Goal: Task Accomplishment & Management: Use online tool/utility

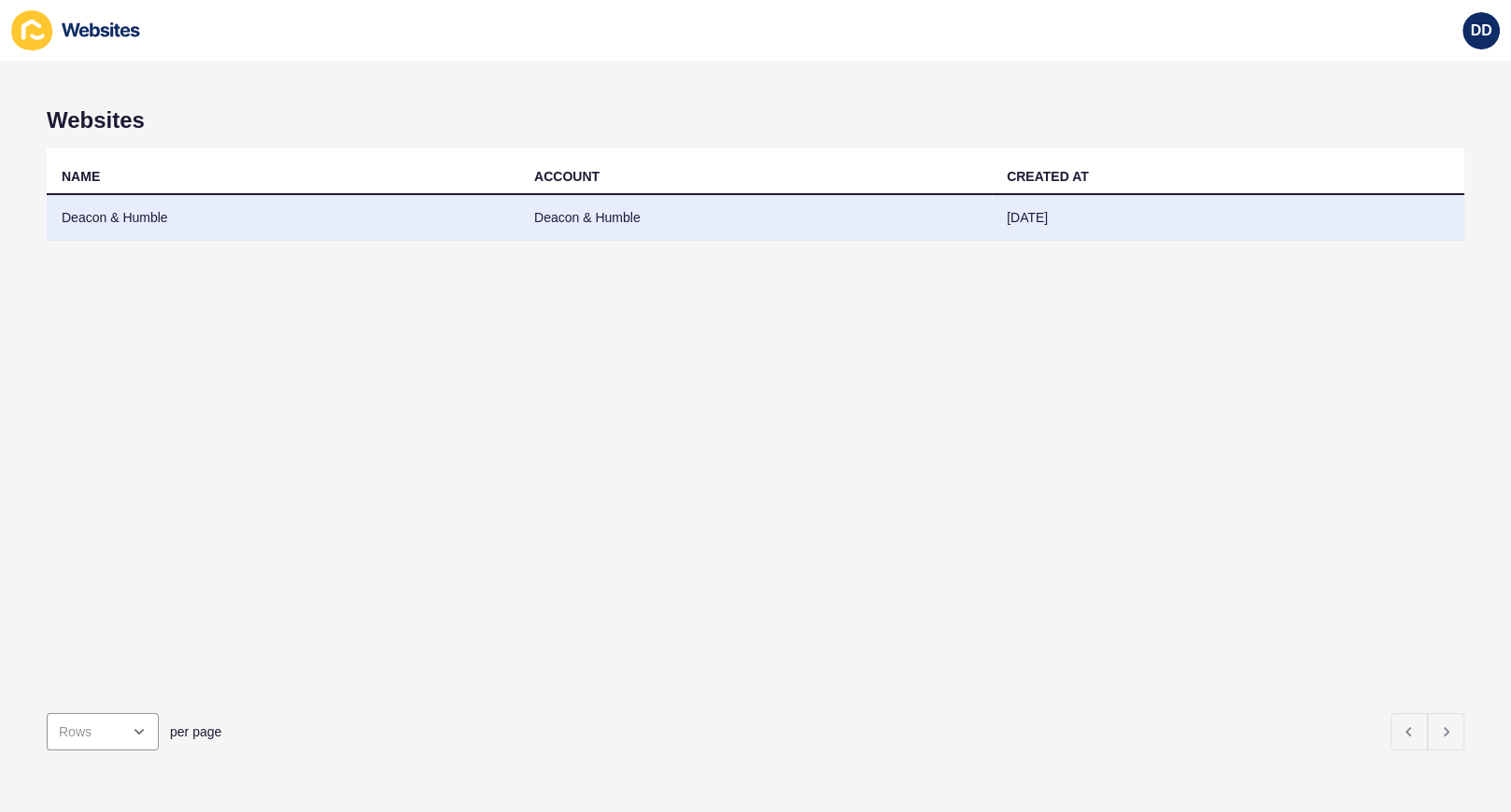
click at [150, 226] on td "Deacon & Humble" at bounding box center [283, 217] width 473 height 45
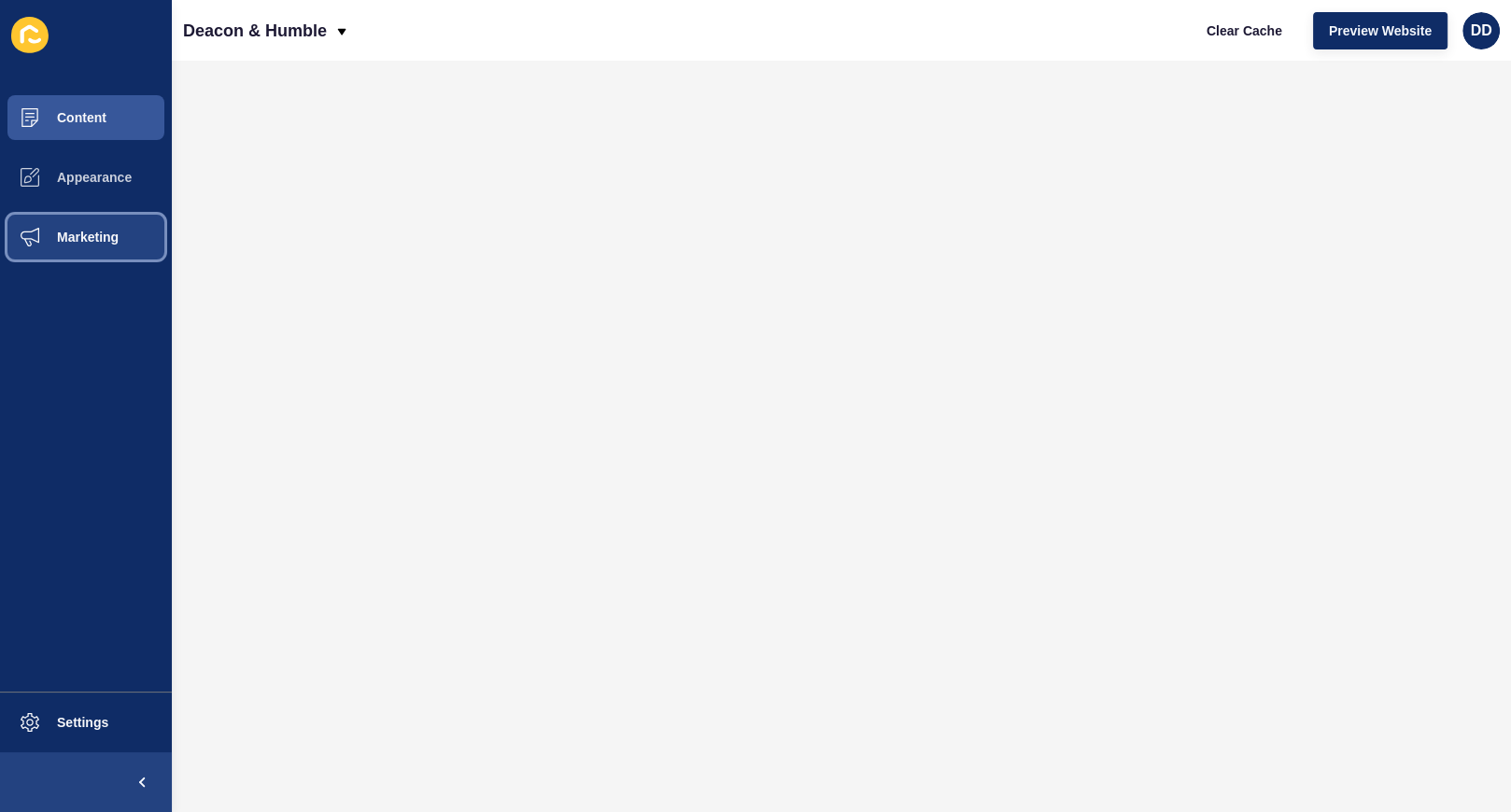
click at [92, 232] on span "Marketing" at bounding box center [58, 237] width 121 height 15
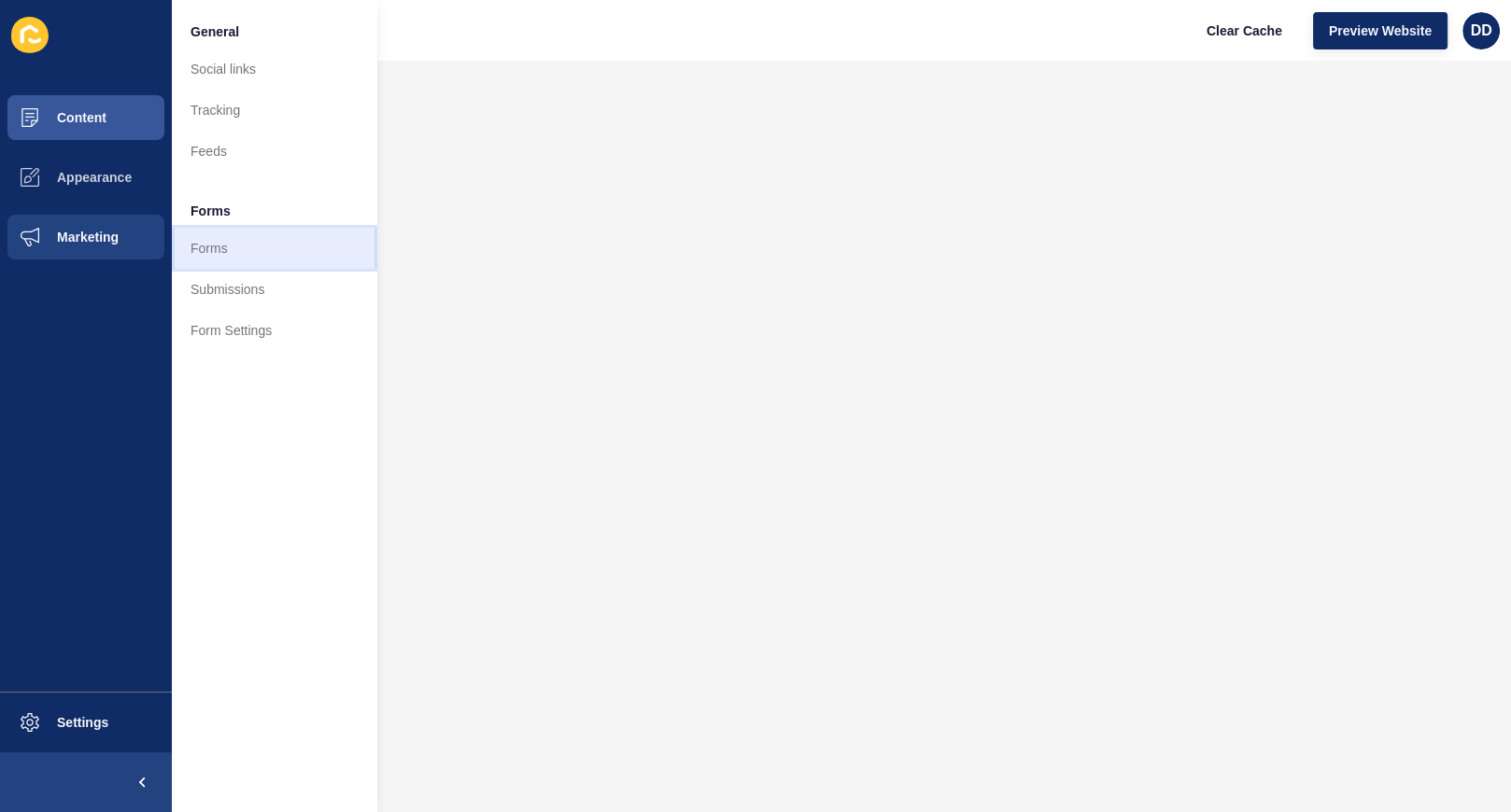
click at [236, 251] on link "Forms" at bounding box center [274, 248] width 205 height 41
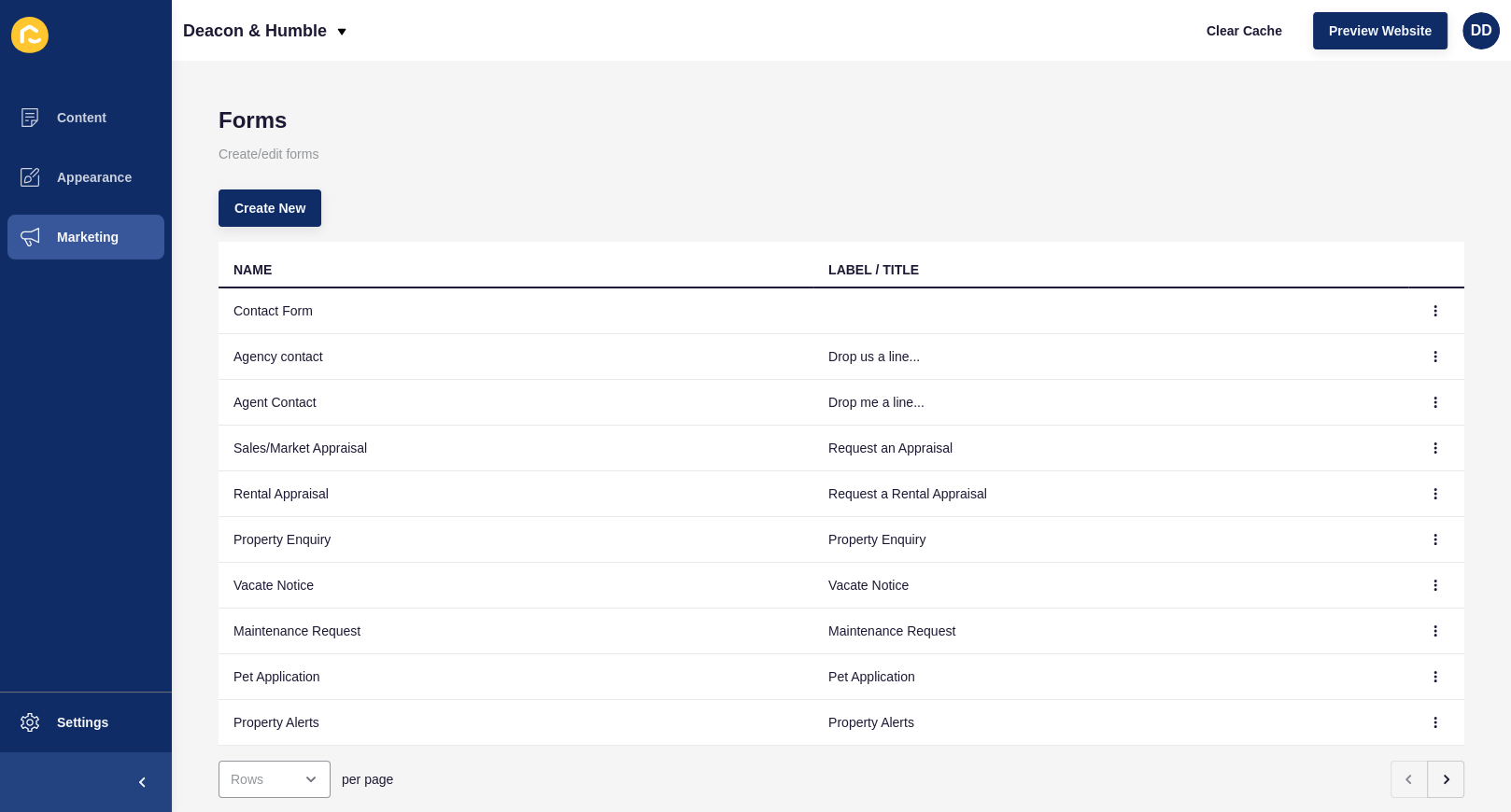
scroll to position [43, 0]
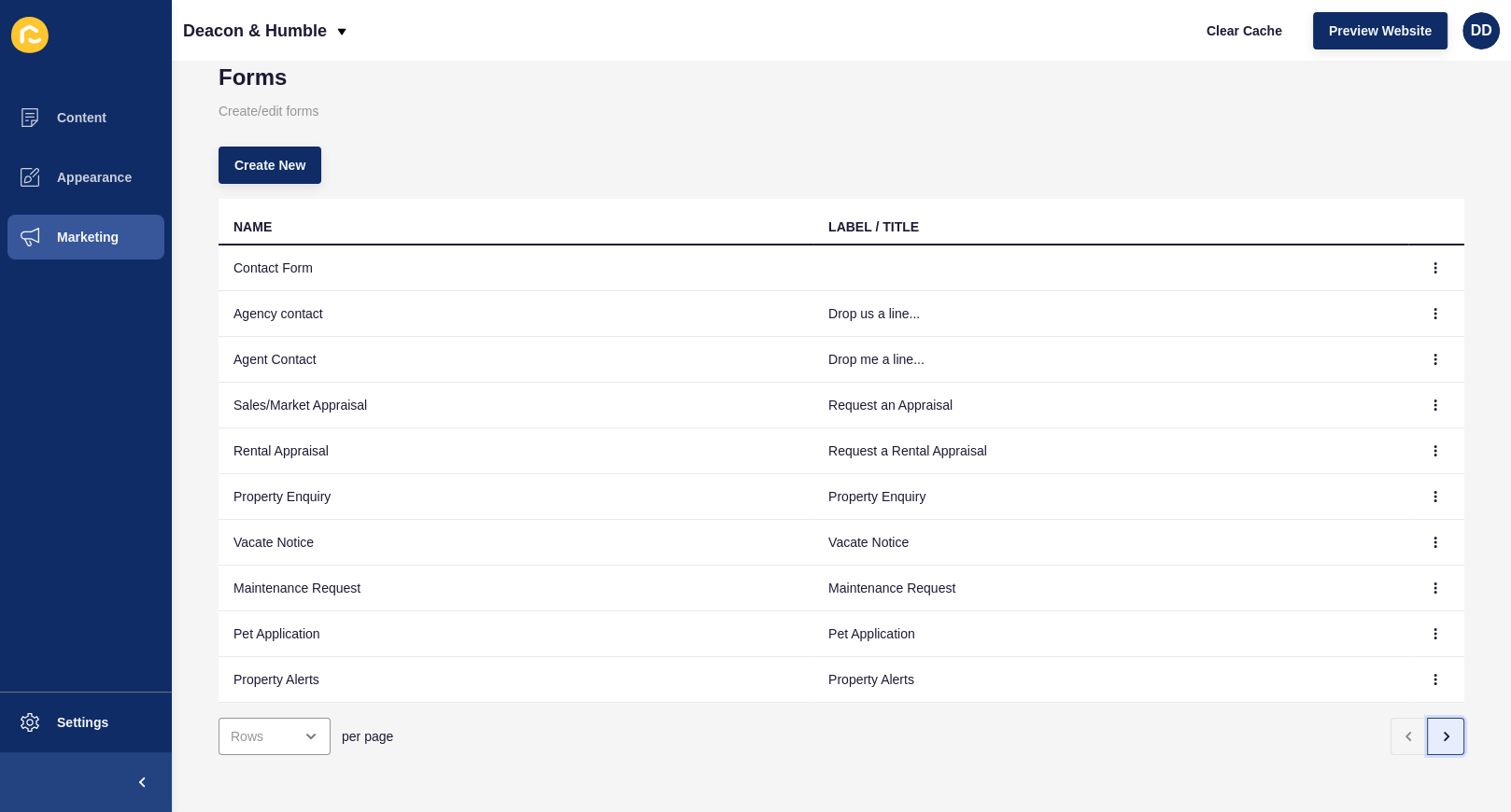
click at [1448, 729] on icon "button" at bounding box center [1446, 736] width 15 height 15
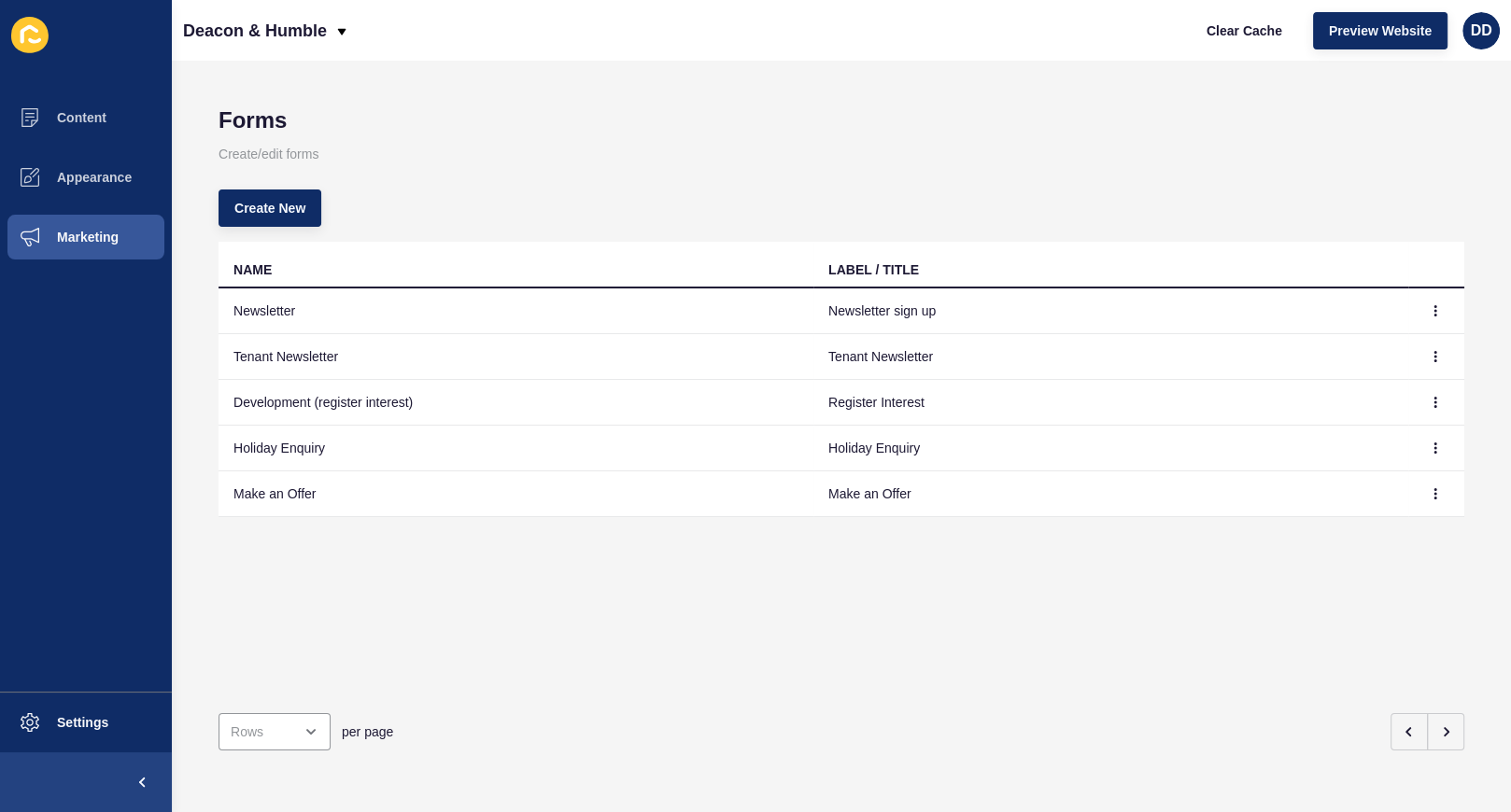
scroll to position [0, 0]
click at [1436, 495] on icon "button" at bounding box center [1435, 493] width 1 height 9
click at [1356, 525] on link "Edit" at bounding box center [1383, 528] width 130 height 41
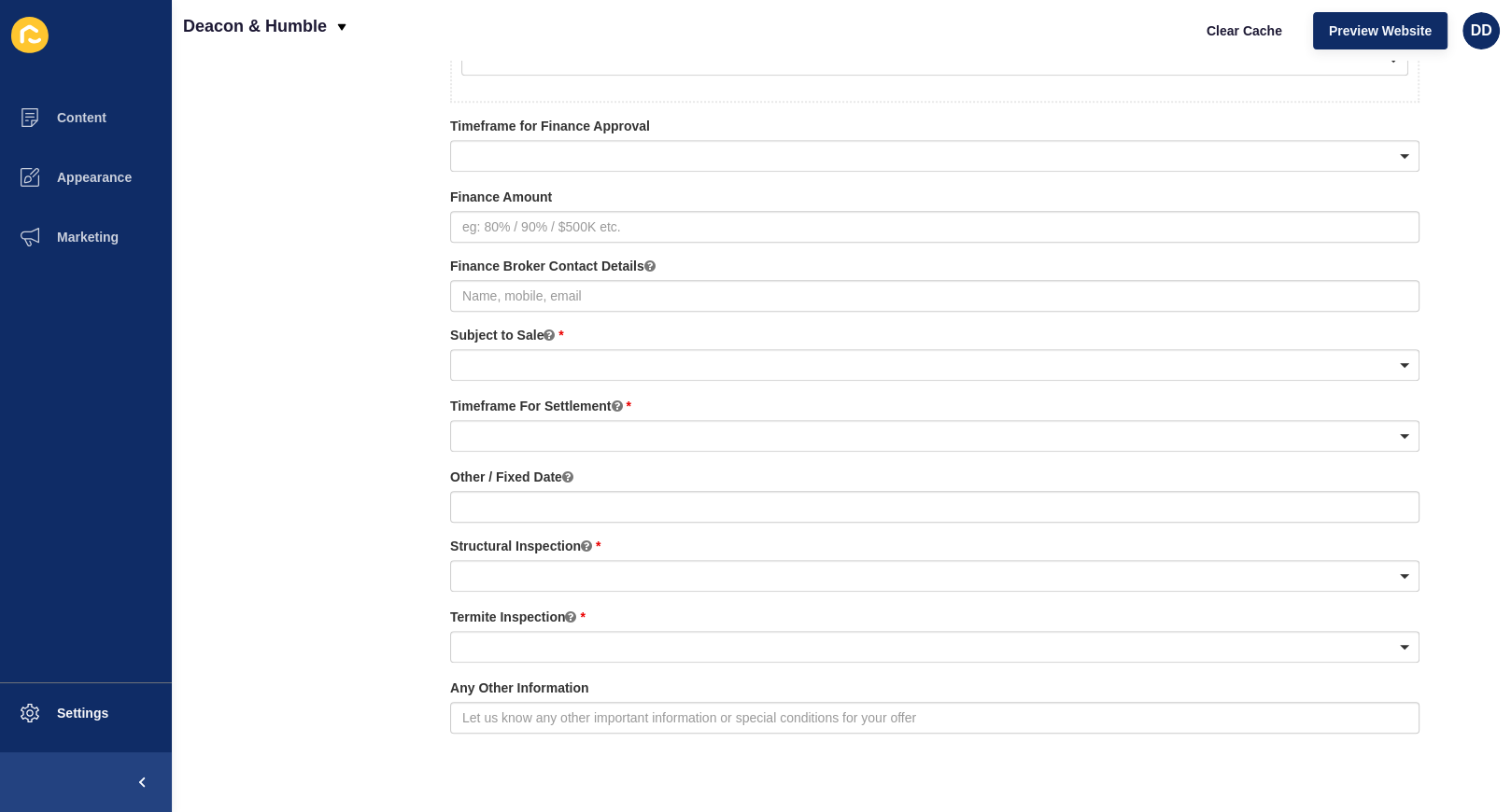
scroll to position [1486, 0]
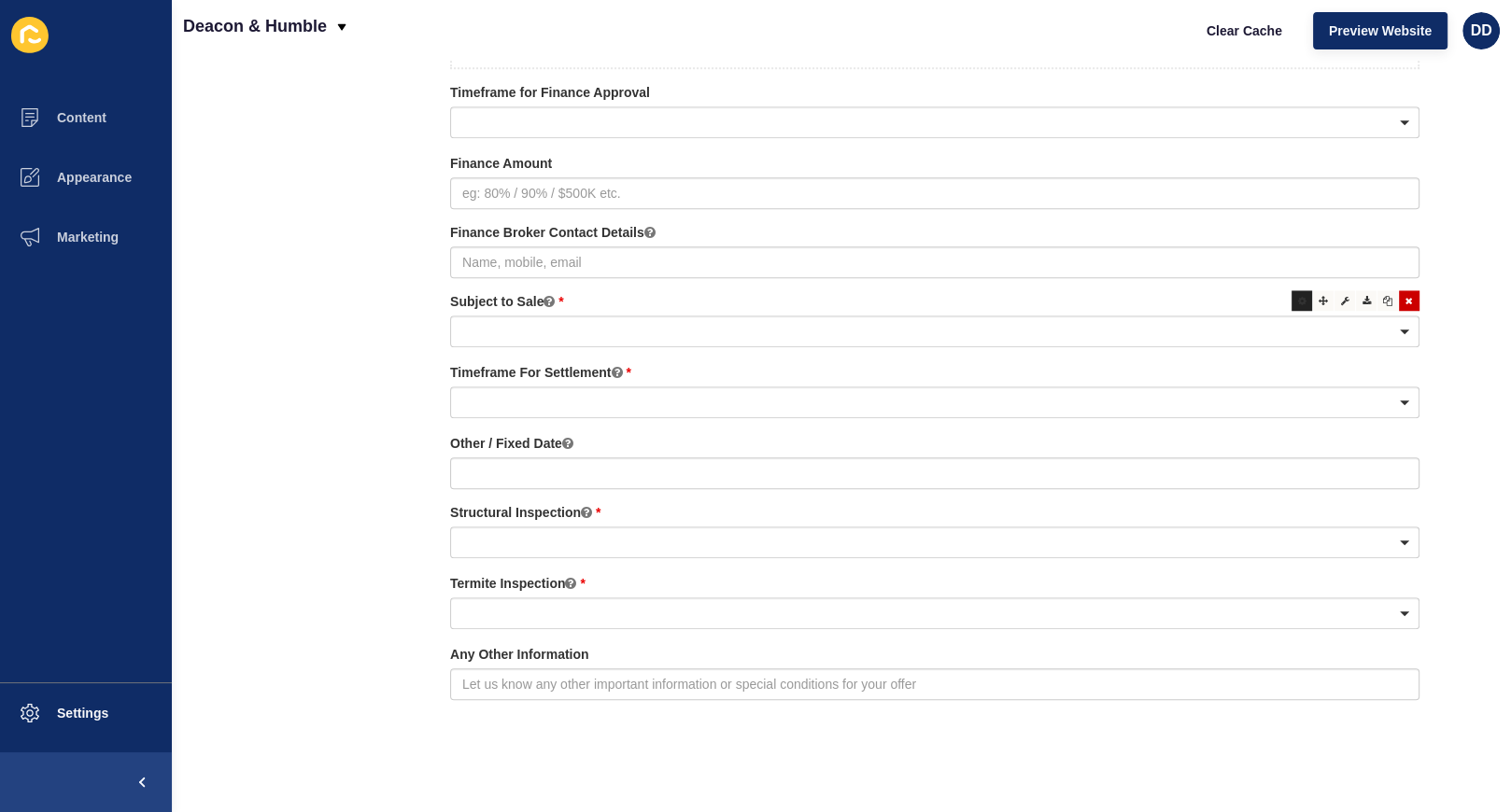
click at [1298, 296] on icon at bounding box center [1302, 301] width 9 height 9
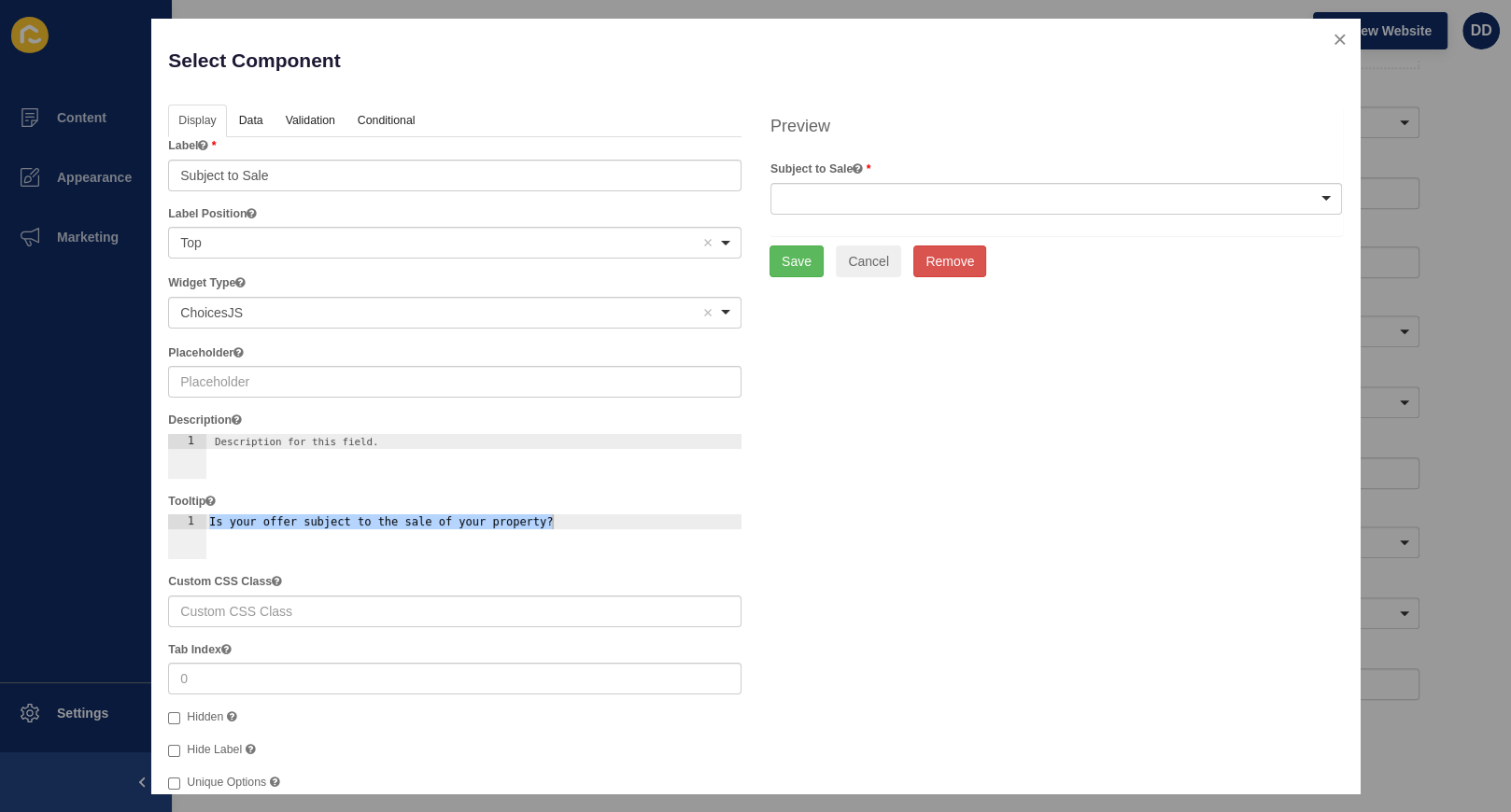
click at [921, 196] on div at bounding box center [1056, 199] width 571 height 32
click at [945, 122] on h4 "Preview" at bounding box center [1056, 126] width 571 height 24
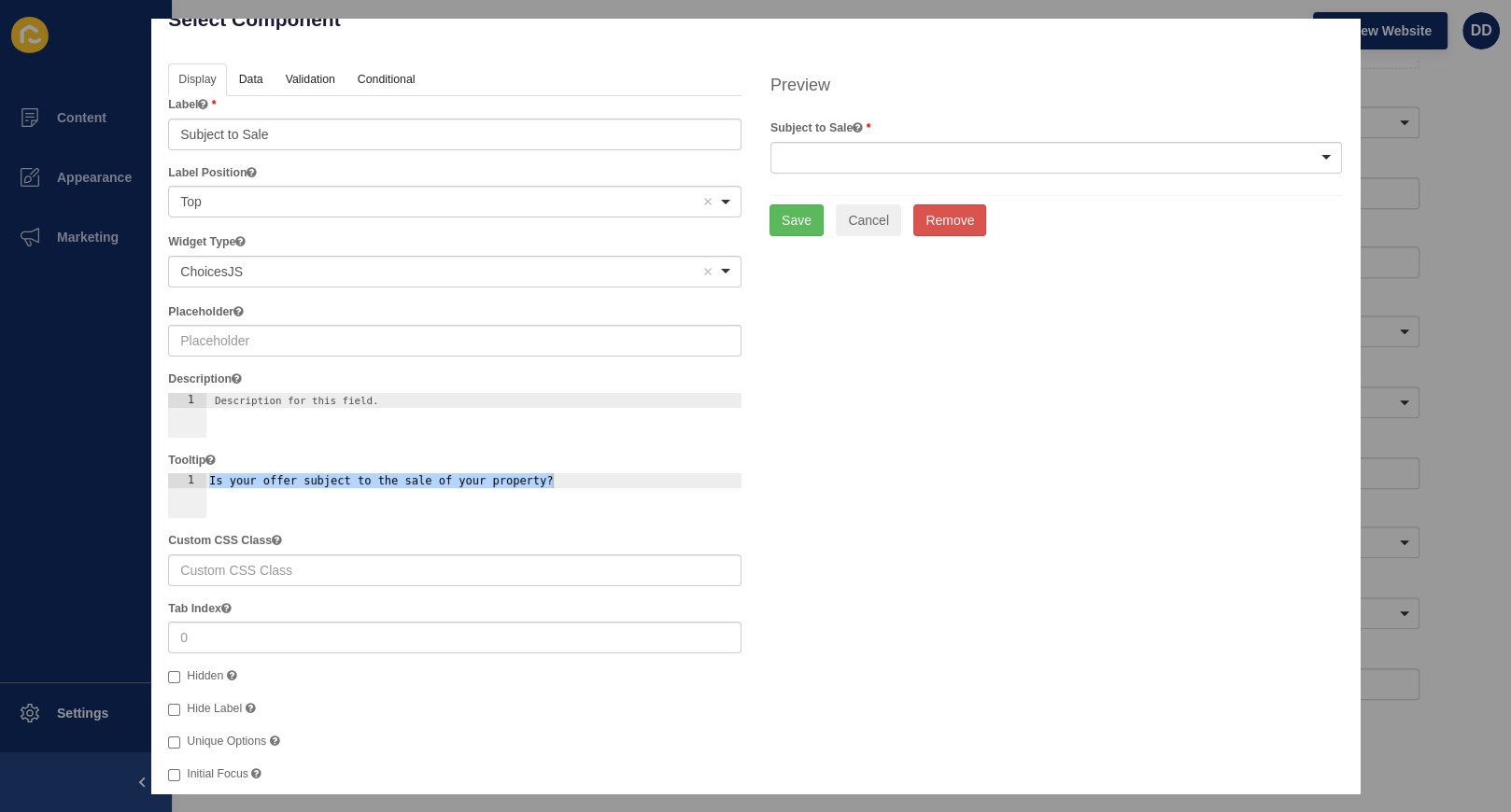
scroll to position [0, 0]
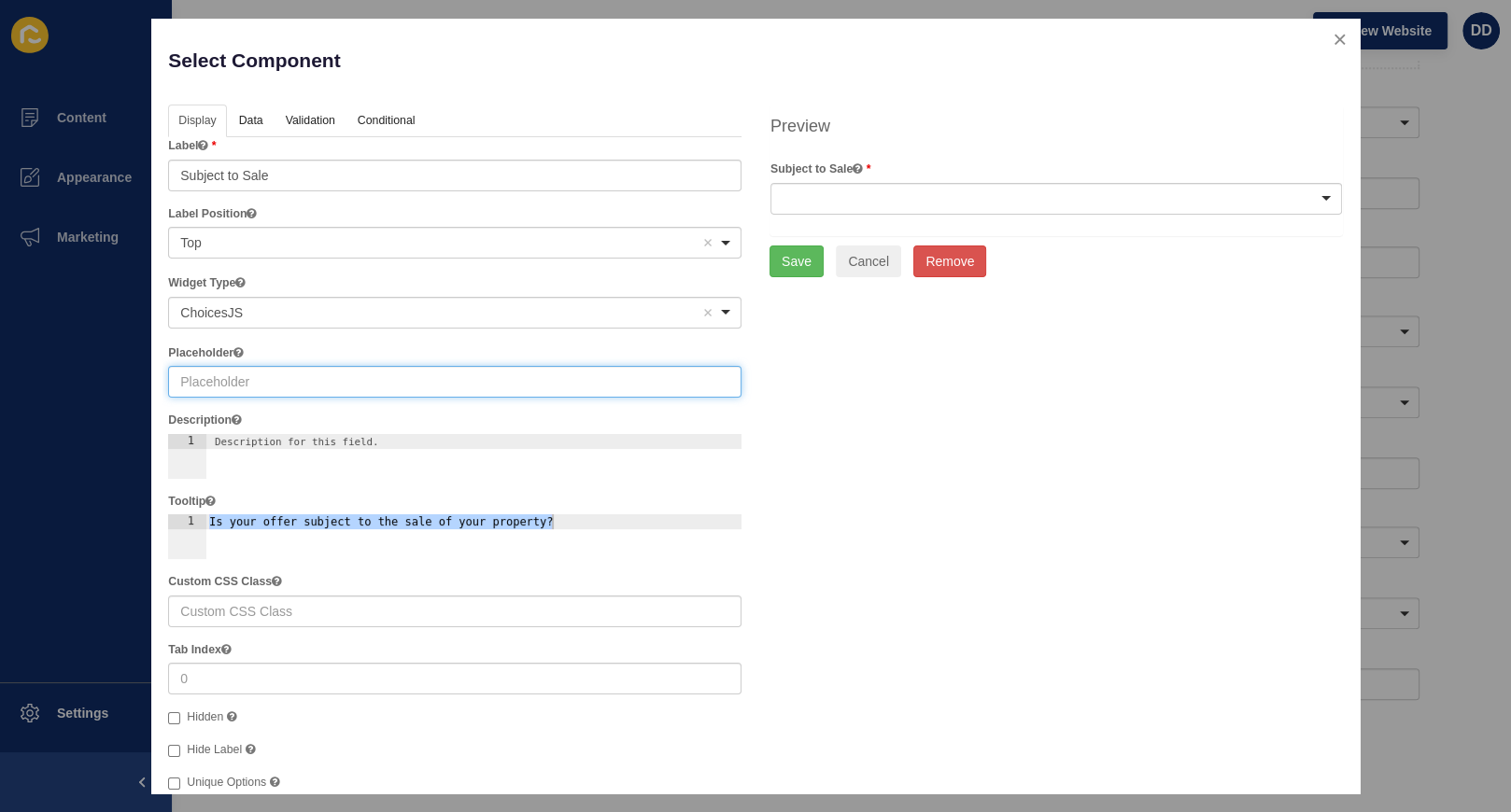
click at [262, 382] on input "text" at bounding box center [455, 382] width 573 height 32
click at [587, 237] on div "Top Remove item" at bounding box center [441, 243] width 520 height 19
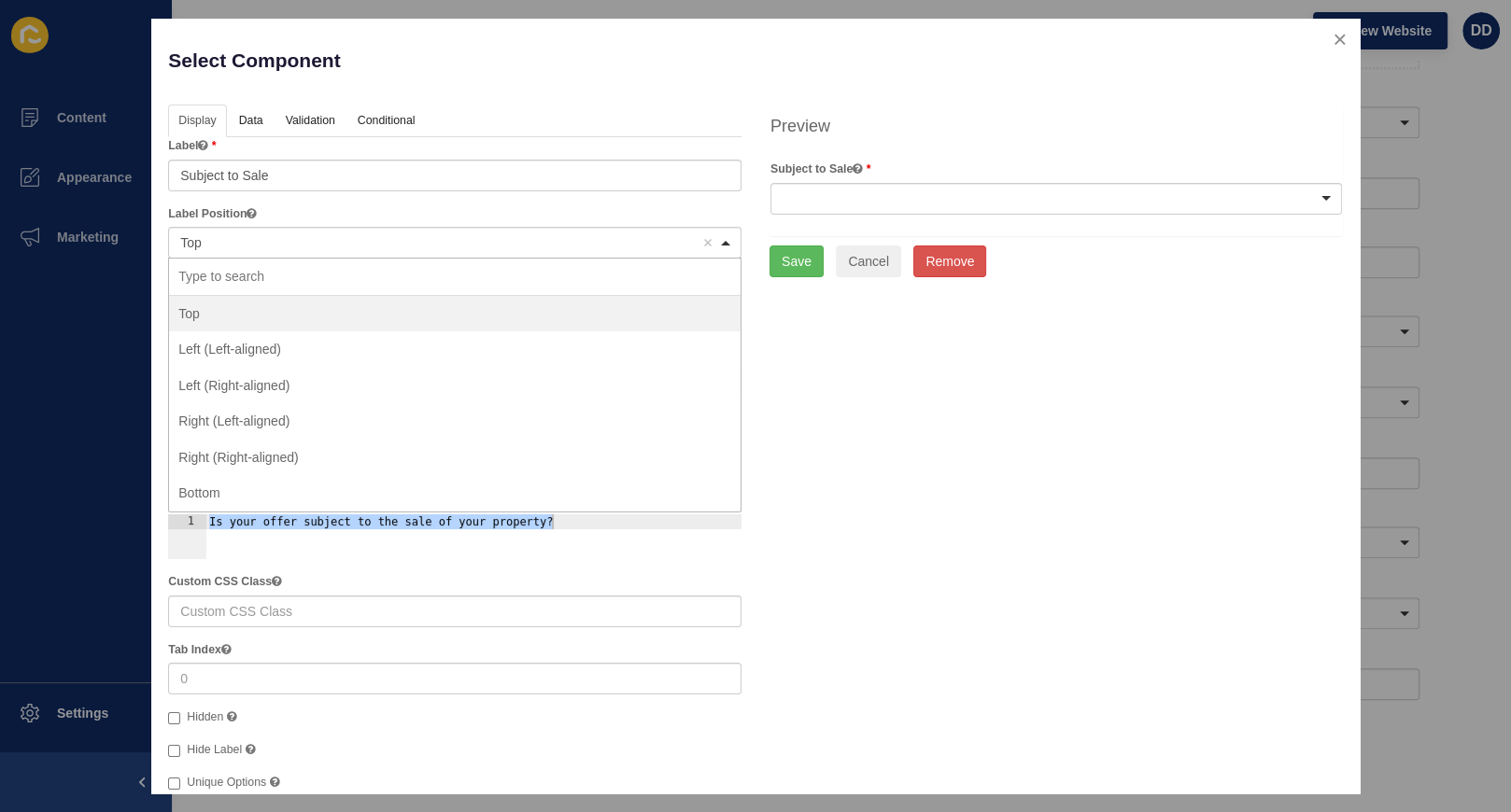
click at [897, 428] on div "Display Data Validation API Conditional Logic Layout Label Subject to Sale Labe…" at bounding box center [755, 521] width 1202 height 833
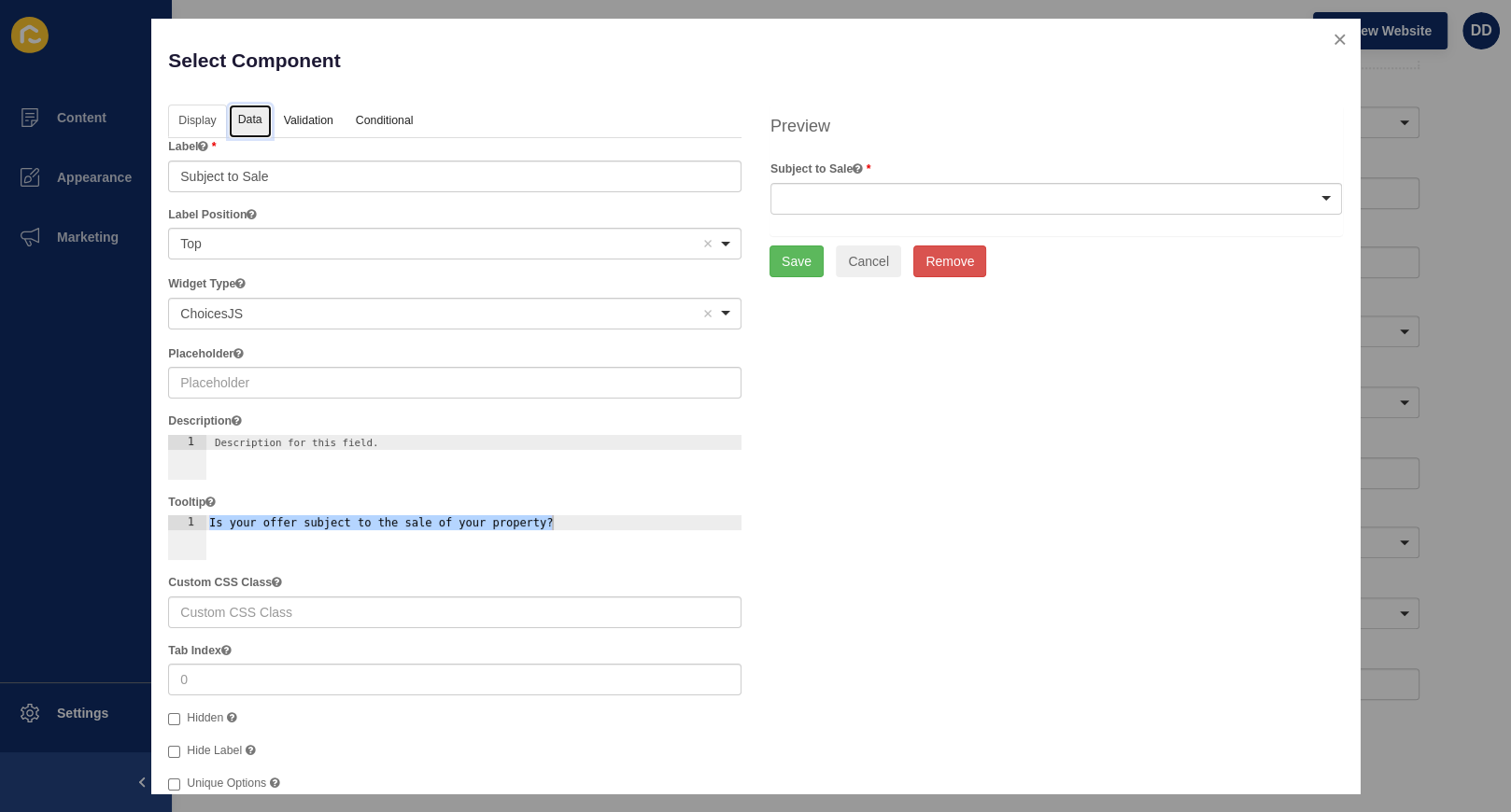
click at [260, 125] on link "Data" at bounding box center [250, 122] width 43 height 35
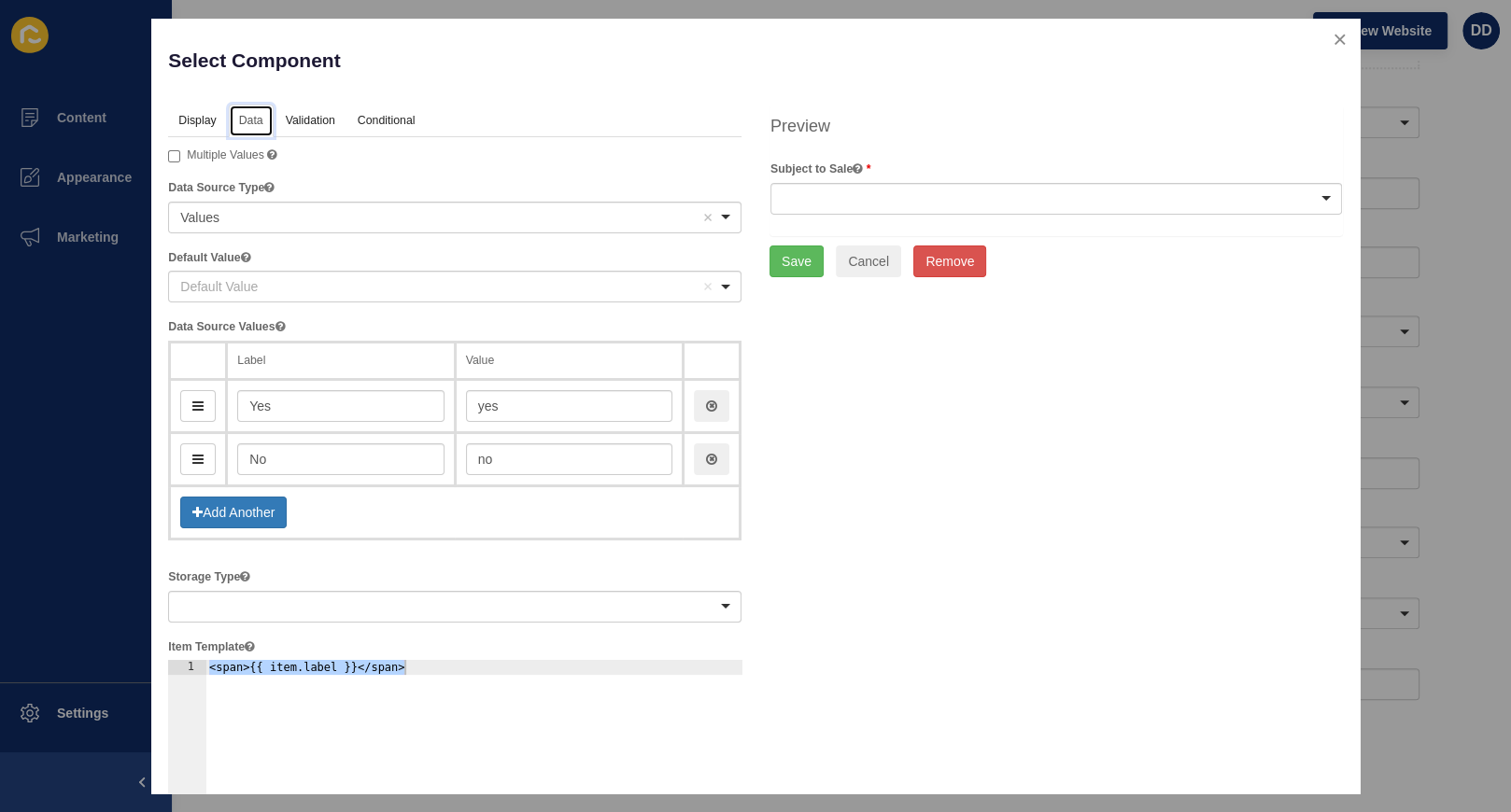
click at [340, 282] on div "Default Value Remove item" at bounding box center [441, 286] width 520 height 19
click at [794, 264] on button "Save" at bounding box center [796, 262] width 54 height 32
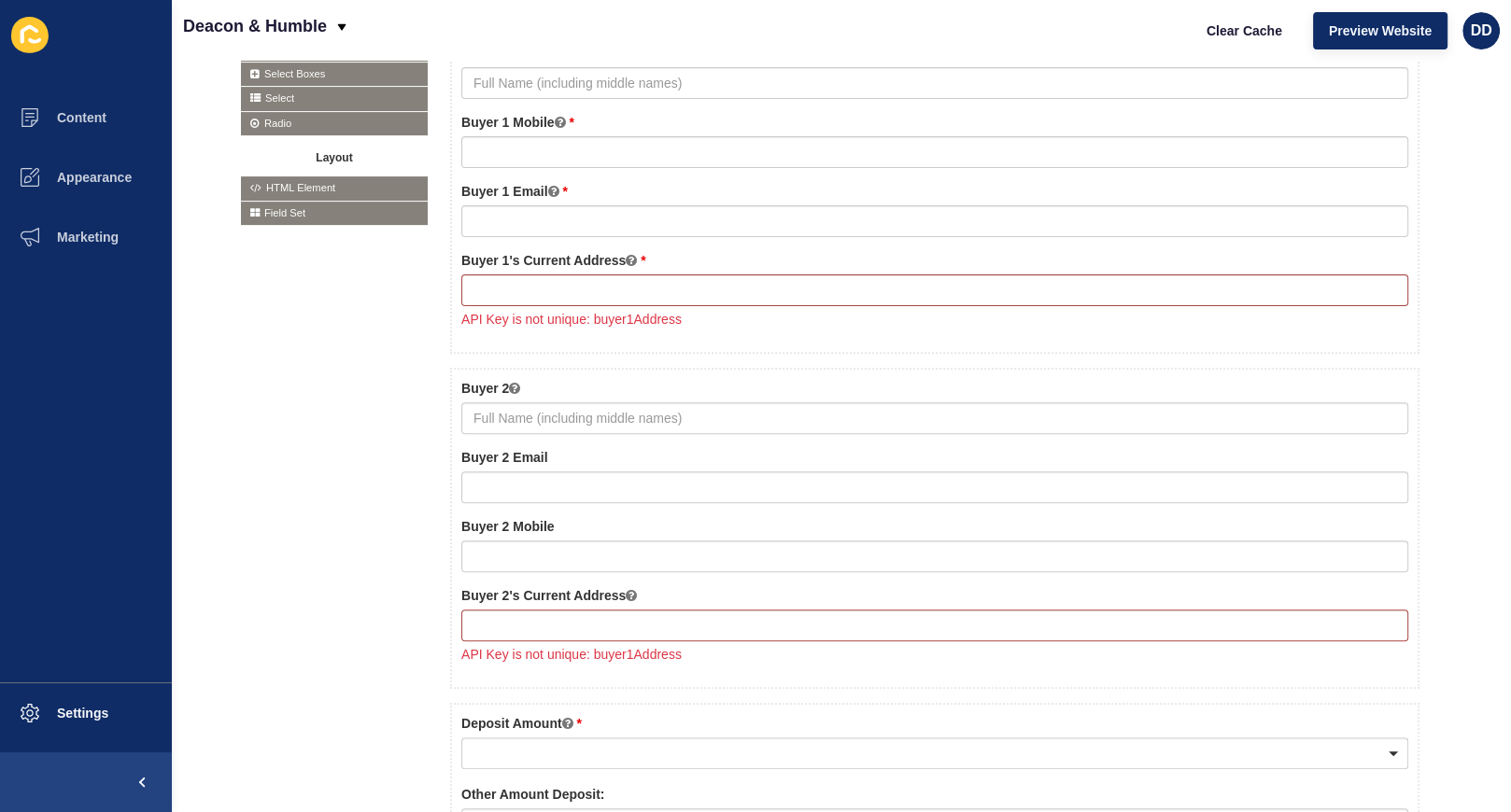
scroll to position [510, 0]
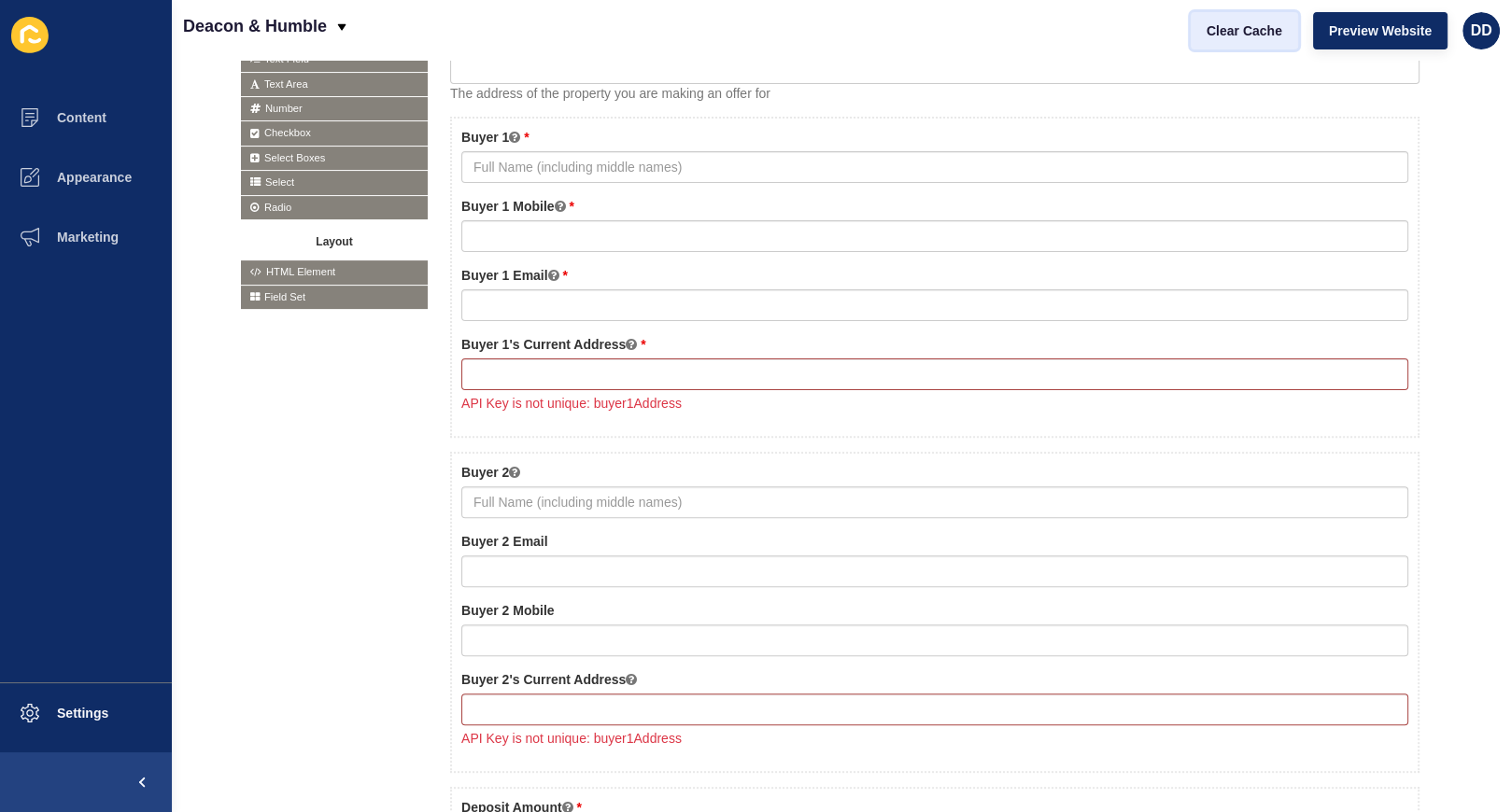
click at [1259, 39] on button "Clear Cache" at bounding box center [1244, 31] width 108 height 38
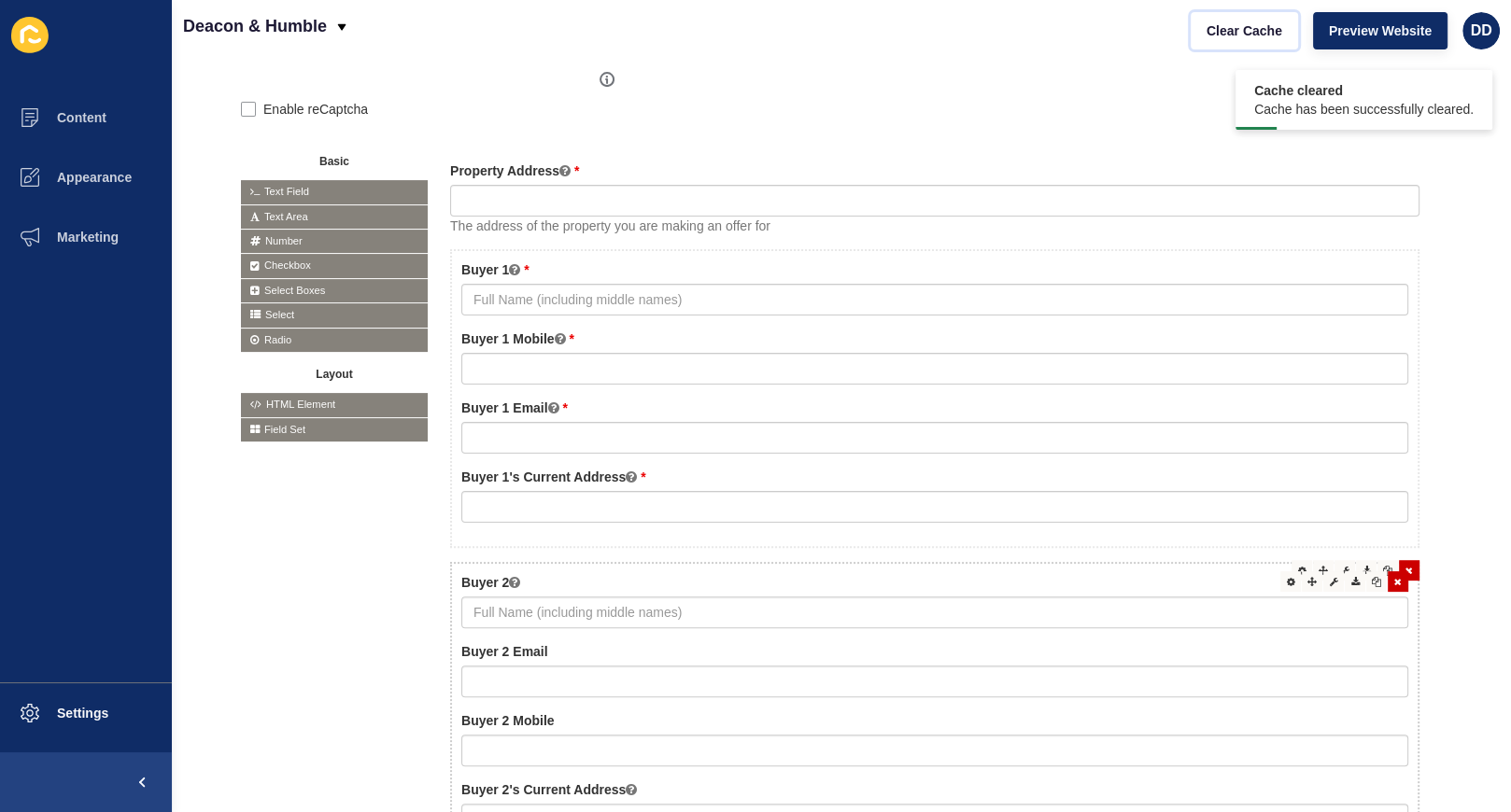
scroll to position [0, 0]
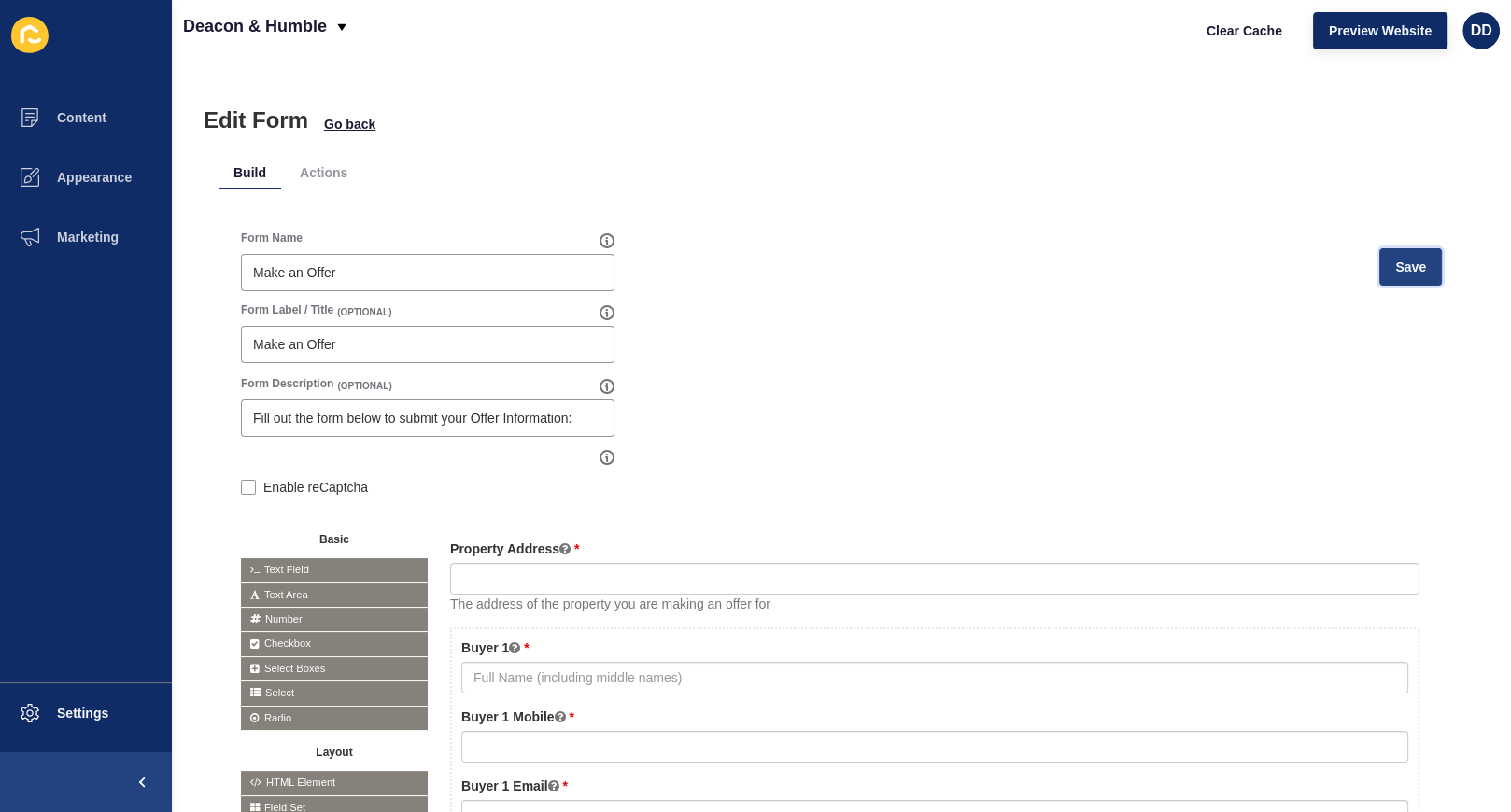
click at [1409, 252] on button "Save" at bounding box center [1411, 268] width 62 height 38
click at [1379, 26] on span "Preview Website" at bounding box center [1380, 31] width 103 height 19
